Goal: Navigation & Orientation: Find specific page/section

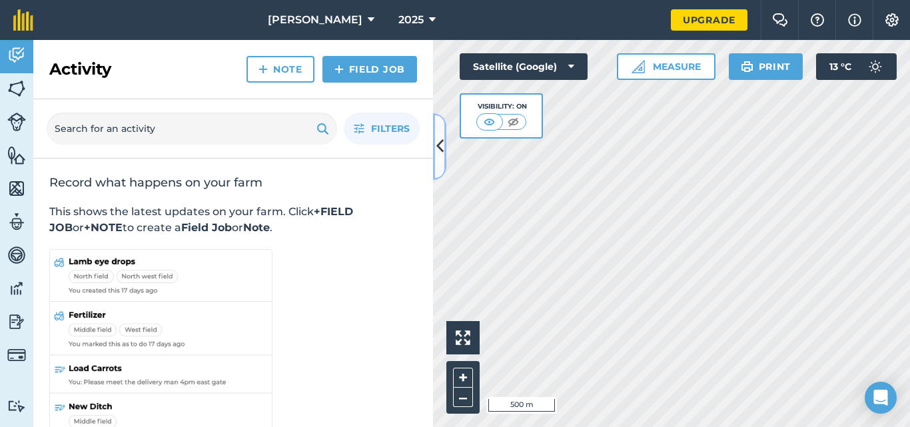
click at [441, 164] on button at bounding box center [439, 146] width 13 height 67
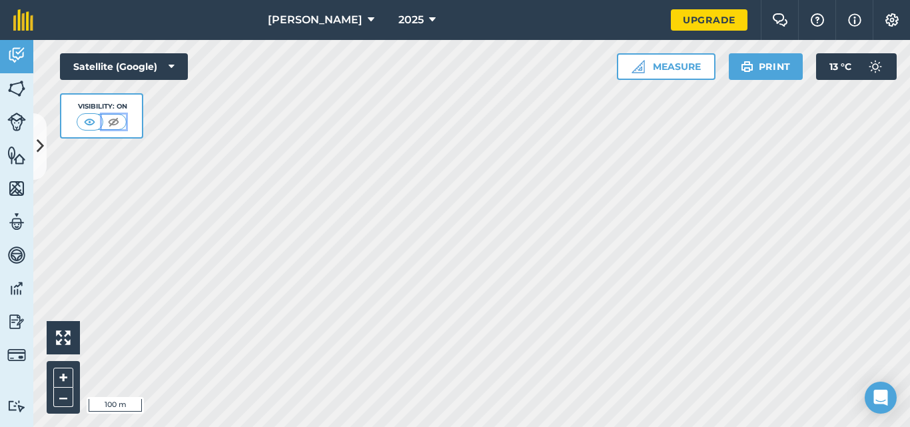
click at [115, 121] on img at bounding box center [113, 121] width 17 height 13
click at [88, 119] on img at bounding box center [90, 121] width 17 height 13
click at [141, 64] on button "Satellite (Google)" at bounding box center [124, 66] width 128 height 27
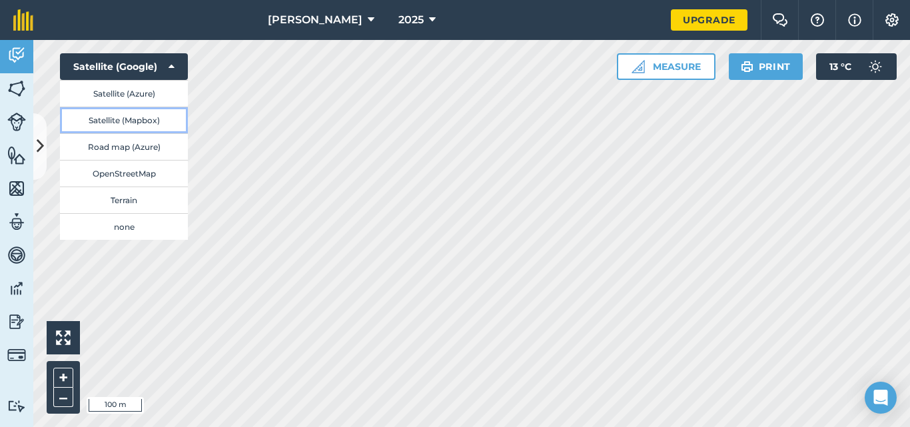
click at [137, 118] on button "Satellite (Mapbox)" at bounding box center [124, 120] width 128 height 27
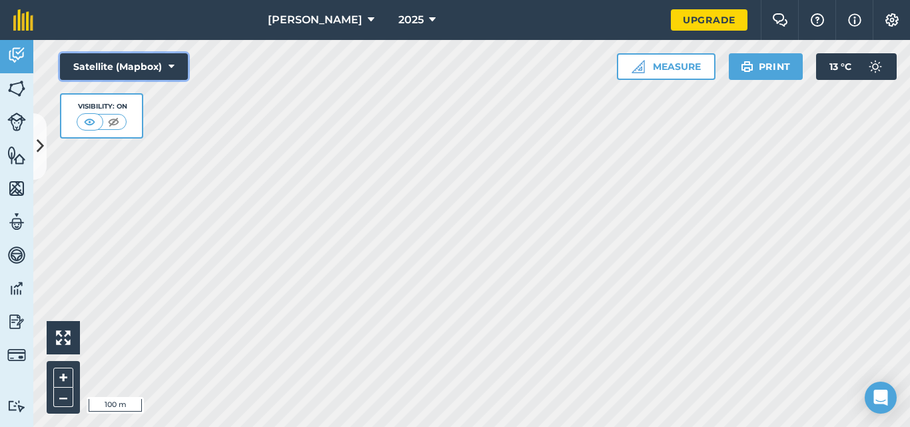
click at [151, 71] on button "Satellite (Mapbox)" at bounding box center [124, 66] width 128 height 27
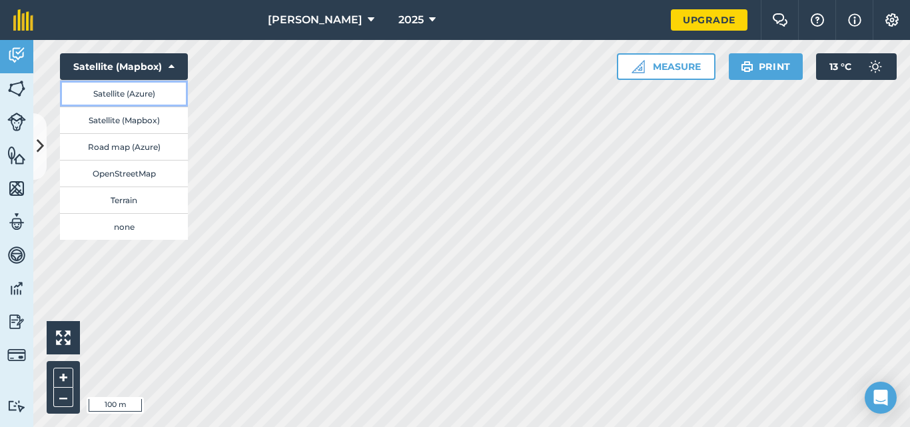
click at [146, 91] on button "Satellite (Azure)" at bounding box center [124, 93] width 128 height 27
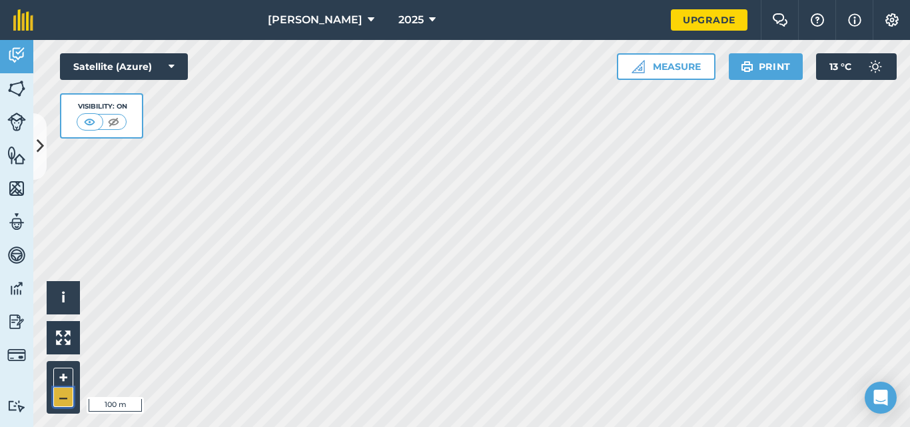
click at [61, 397] on button "–" at bounding box center [63, 397] width 20 height 19
click at [405, 427] on html "Polglaze 2025 Upgrade Farm Chat Help Info Settings Map printing is not availabl…" at bounding box center [455, 213] width 910 height 427
